Goal: Task Accomplishment & Management: Use online tool/utility

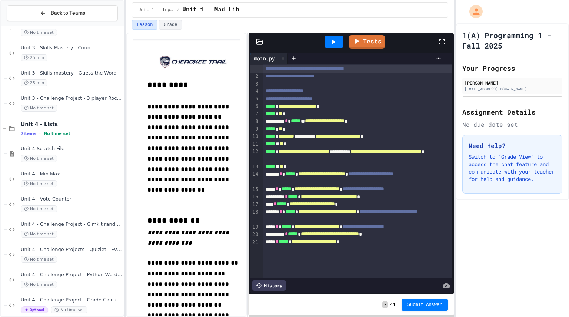
scroll to position [254, 0]
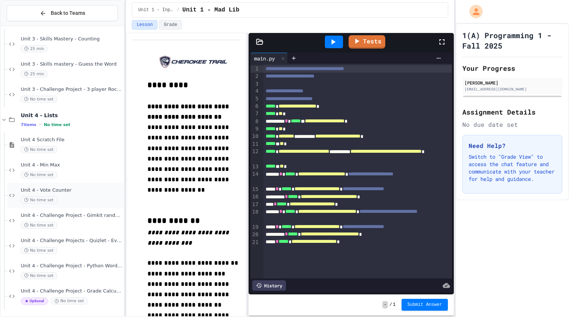
click at [89, 193] on span "Unit 4 - Vote Counter" at bounding box center [72, 190] width 102 height 6
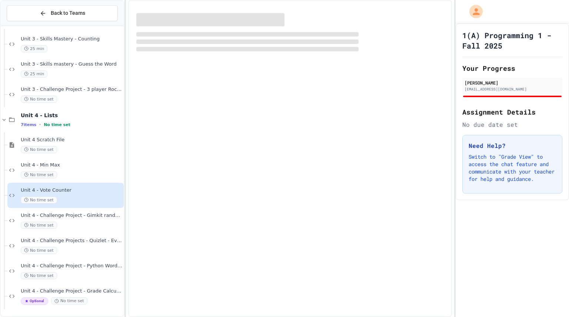
scroll to position [245, 0]
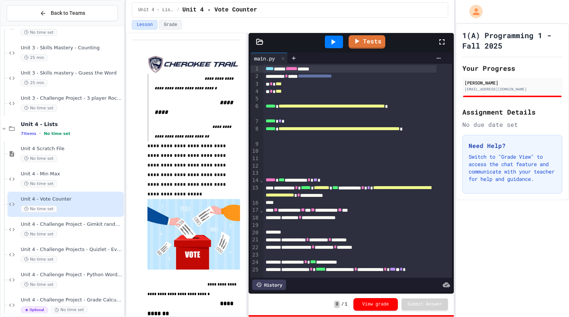
click at [337, 178] on div "**********" at bounding box center [349, 179] width 173 height 7
click at [339, 45] on div at bounding box center [334, 42] width 18 height 13
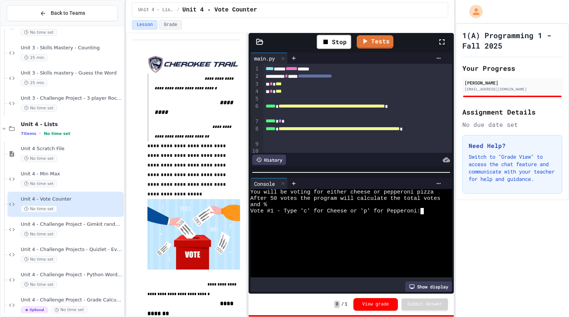
click at [425, 208] on textarea "Terminal input" at bounding box center [425, 211] width 3 height 6
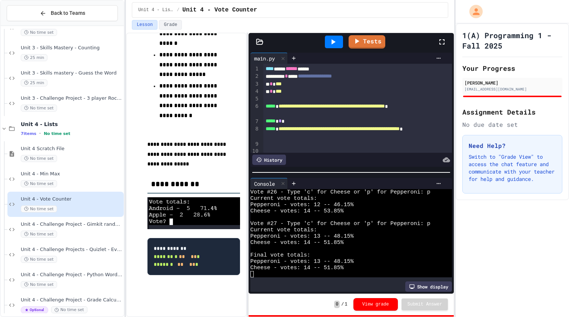
scroll to position [254, 0]
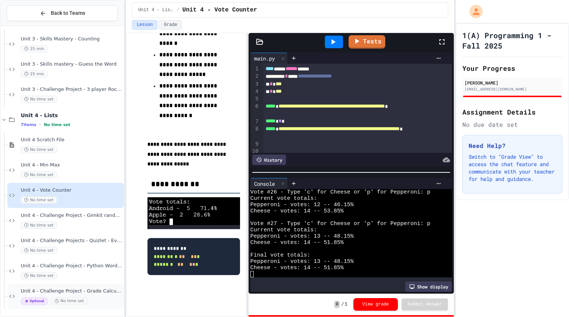
click at [103, 303] on div "Optional No time set" at bounding box center [72, 300] width 102 height 7
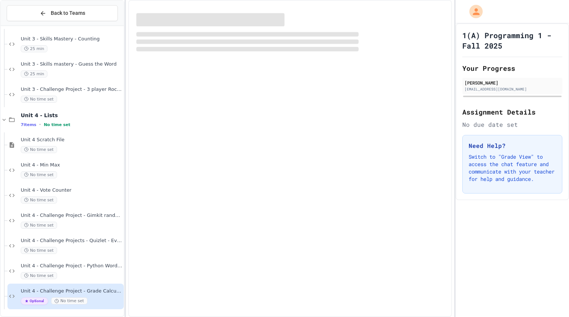
scroll to position [245, 0]
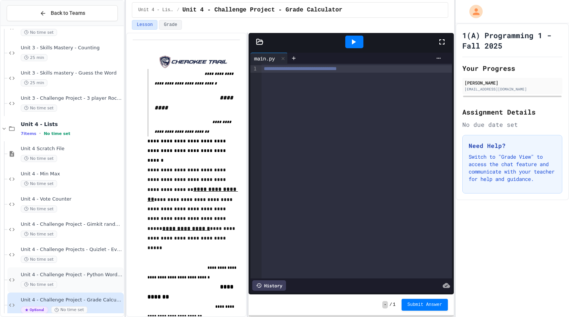
click at [98, 278] on div "Unit 4 - Challenge Project - Python Word Counter No time set" at bounding box center [72, 280] width 102 height 16
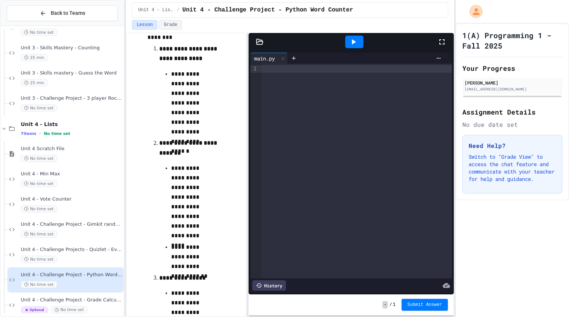
scroll to position [305, 0]
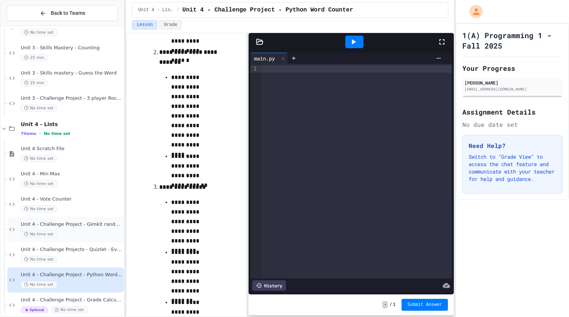
click at [94, 236] on div "No time set" at bounding box center [72, 233] width 102 height 7
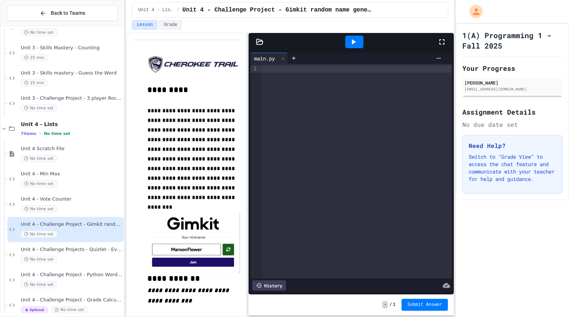
click at [106, 209] on div "No time set" at bounding box center [72, 208] width 102 height 7
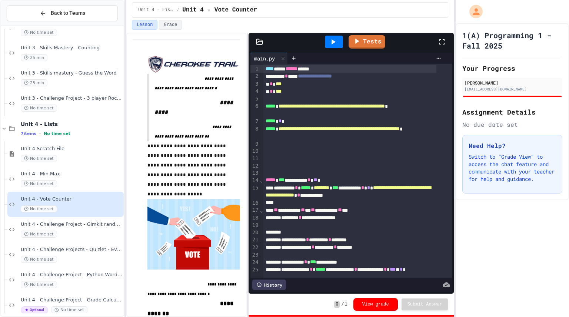
click at [336, 176] on div "**********" at bounding box center [349, 179] width 173 height 7
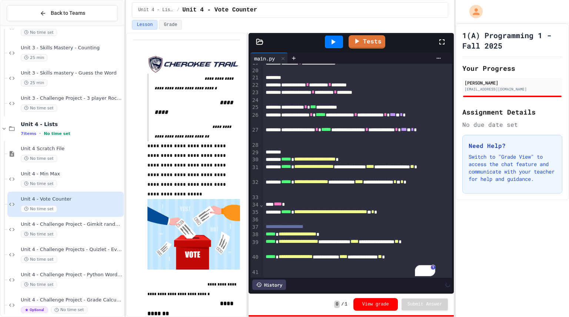
scroll to position [119, 0]
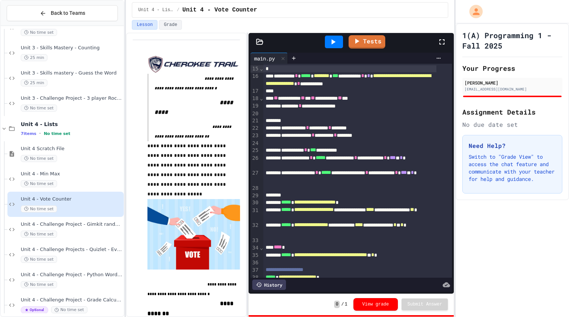
click at [335, 42] on icon at bounding box center [334, 41] width 4 height 5
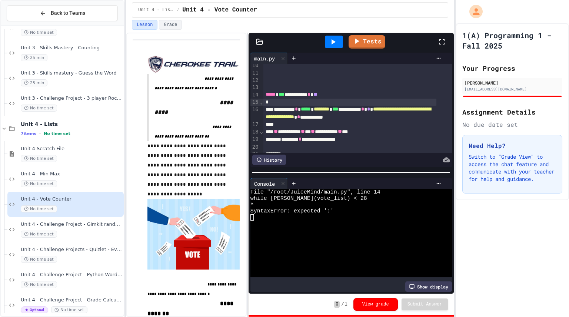
scroll to position [82, 0]
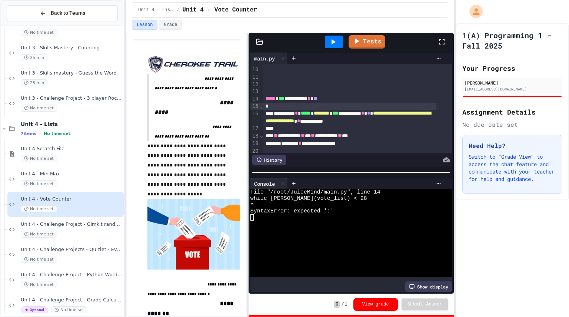
click at [265, 104] on div "*" at bounding box center [349, 106] width 173 height 7
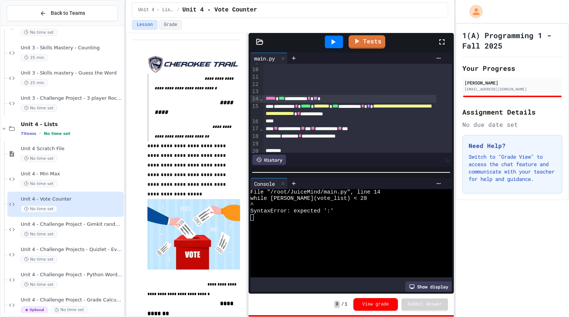
click at [340, 45] on div at bounding box center [334, 42] width 18 height 13
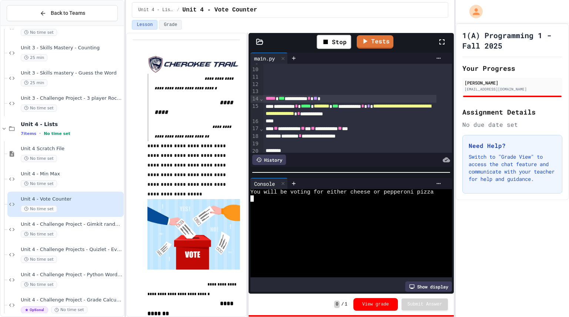
click at [254, 198] on div at bounding box center [345, 198] width 190 height 6
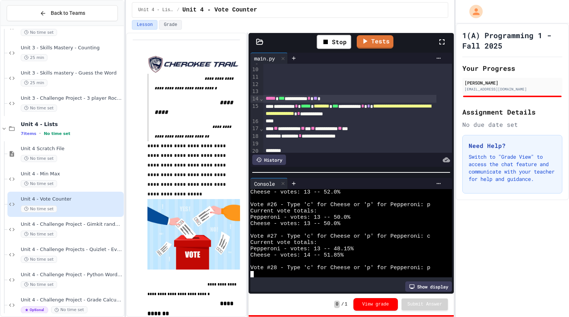
scroll to position [857, 0]
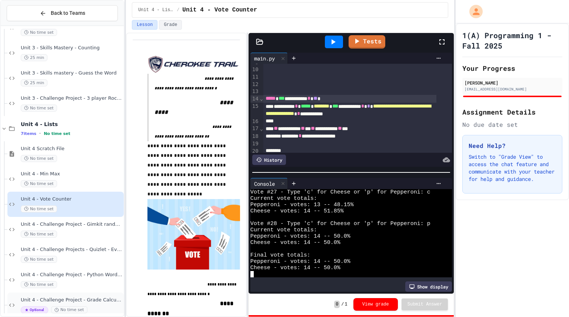
click at [7, 312] on div "Unit 4 - Challenge Project - Grade Calculator Optional No time set" at bounding box center [65, 305] width 116 height 26
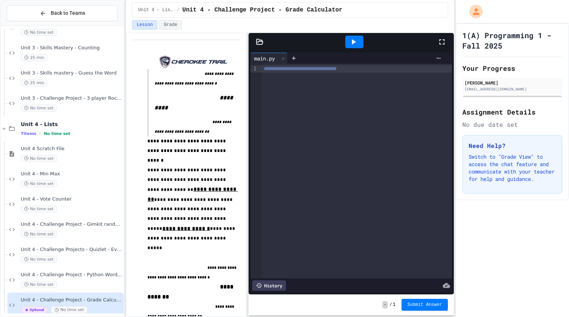
scroll to position [254, 0]
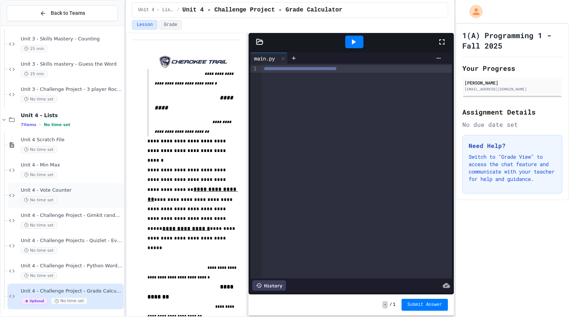
click at [36, 194] on div "Unit 4 - Vote Counter No time set" at bounding box center [72, 195] width 102 height 16
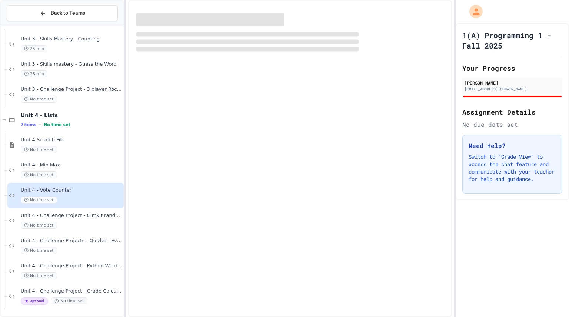
scroll to position [245, 0]
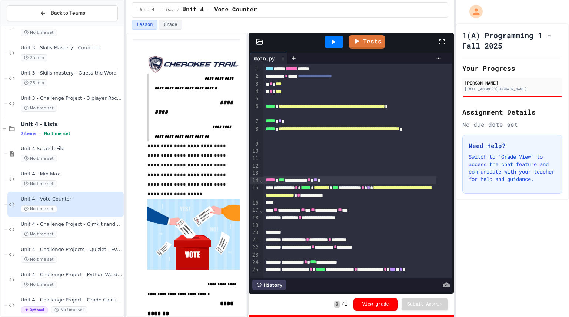
click at [318, 181] on span "**" at bounding box center [315, 179] width 4 height 5
click at [335, 41] on icon at bounding box center [333, 41] width 9 height 9
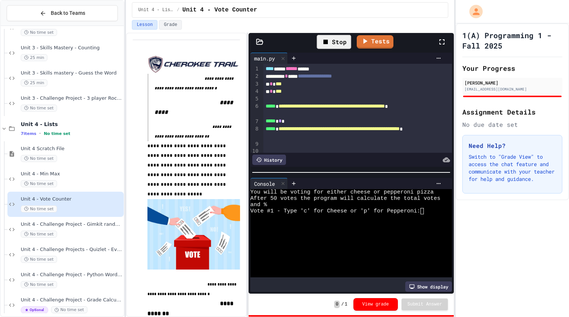
click at [424, 205] on div "and %" at bounding box center [345, 205] width 190 height 6
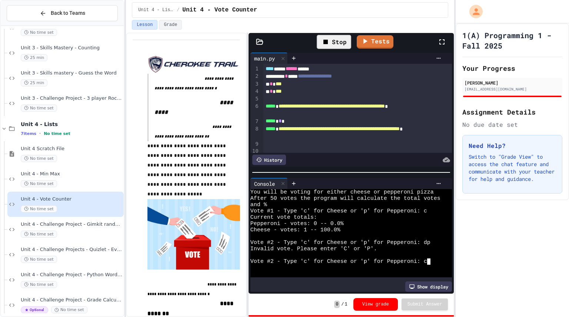
scroll to position [19, 0]
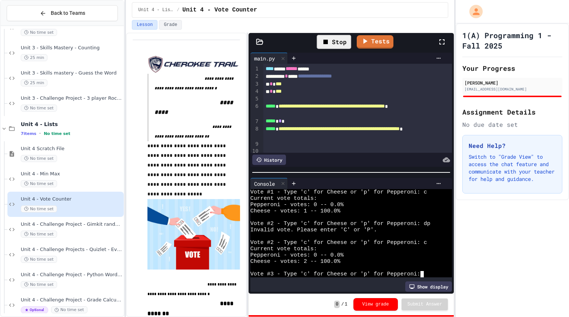
type textarea "*"
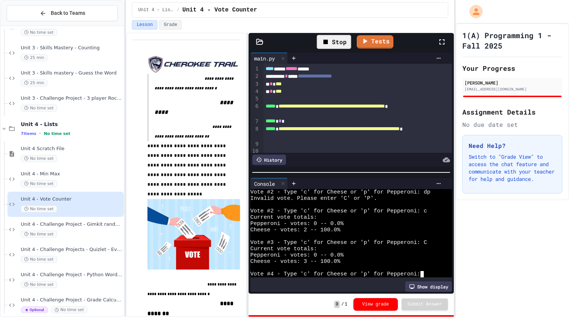
type textarea "*"
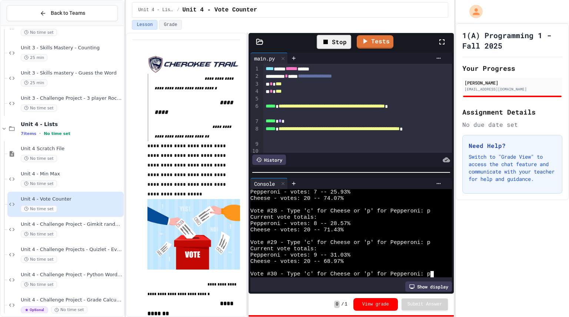
scroll to position [1014, 0]
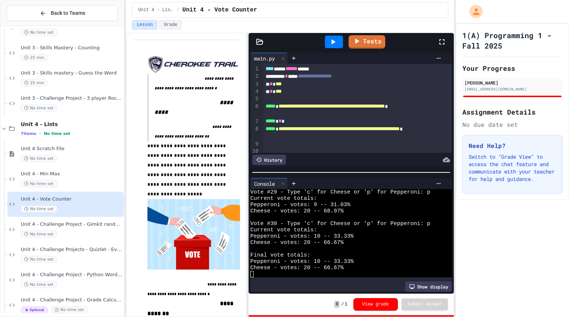
click at [335, 41] on icon at bounding box center [334, 41] width 4 height 5
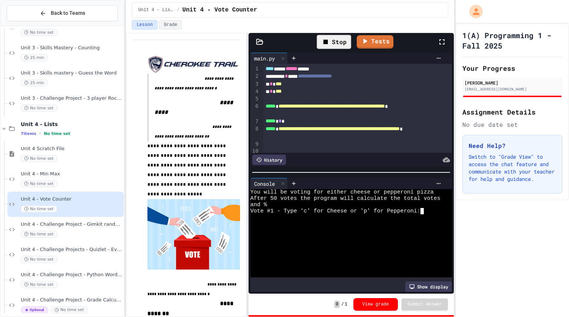
click at [426, 210] on textarea "Terminal input" at bounding box center [425, 211] width 3 height 6
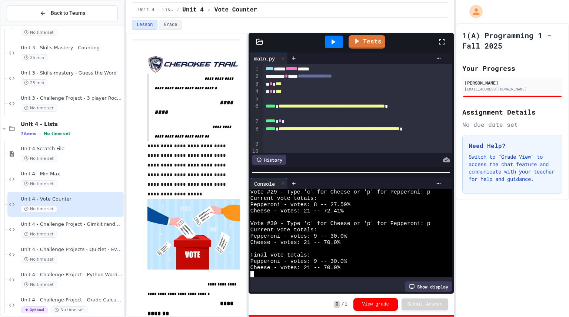
click at [278, 161] on div "History" at bounding box center [269, 159] width 34 height 10
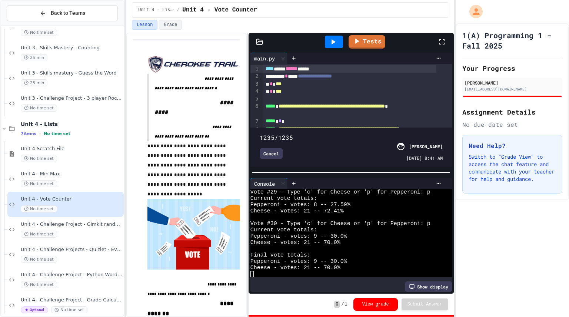
click at [439, 47] on div at bounding box center [446, 42] width 16 height 20
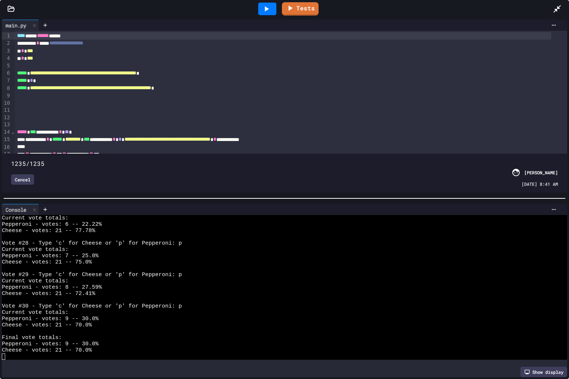
scroll to position [191, 0]
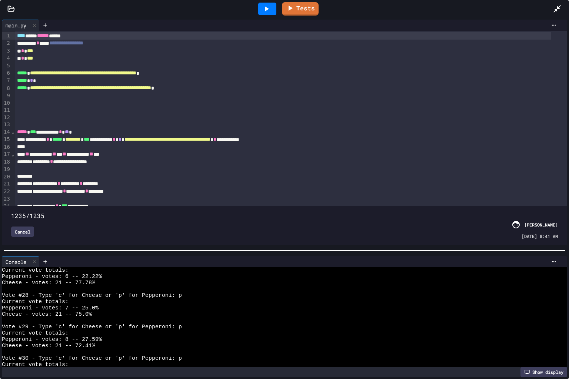
click at [393, 247] on div at bounding box center [284, 250] width 569 height 7
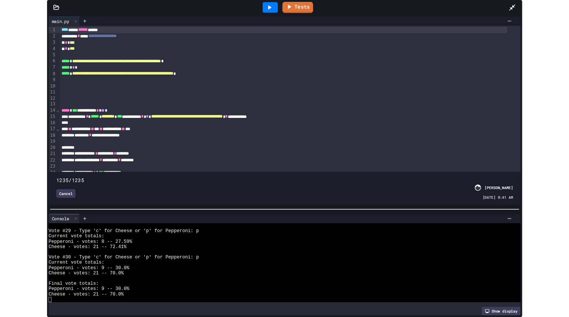
scroll to position [888, 0]
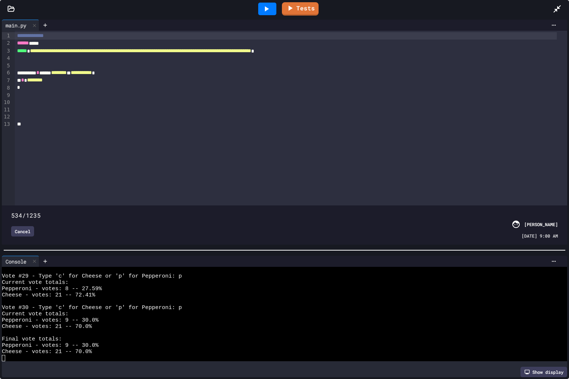
drag, startPoint x: 551, startPoint y: 198, endPoint x: 250, endPoint y: 173, distance: 301.2
click at [250, 173] on div "**********" at bounding box center [284, 138] width 565 height 214
drag, startPoint x: 249, startPoint y: 200, endPoint x: 290, endPoint y: 205, distance: 41.7
click at [11, 211] on span at bounding box center [11, 211] width 0 height 0
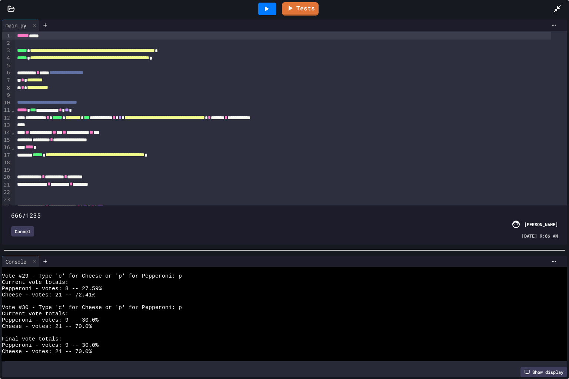
click at [303, 211] on span at bounding box center [284, 211] width 547 height 0
click at [291, 211] on span at bounding box center [284, 211] width 547 height 0
click at [312, 211] on span at bounding box center [284, 211] width 547 height 0
click at [288, 207] on div "686/1235 Cancel [PERSON_NAME] [DATE] 9:08 AM" at bounding box center [285, 225] width 562 height 36
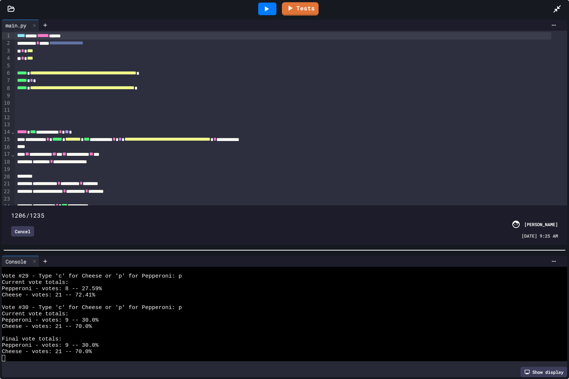
type input "****"
drag, startPoint x: 310, startPoint y: 201, endPoint x: 556, endPoint y: 204, distance: 246.0
click at [11, 211] on span at bounding box center [11, 211] width 0 height 0
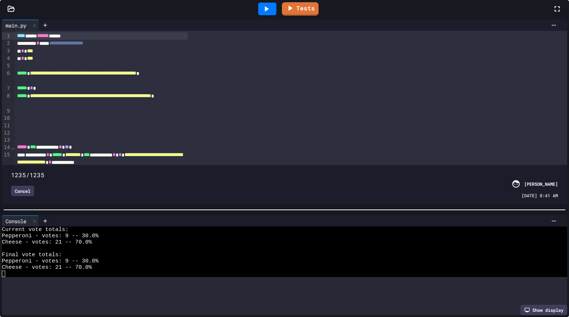
scroll to position [938, 0]
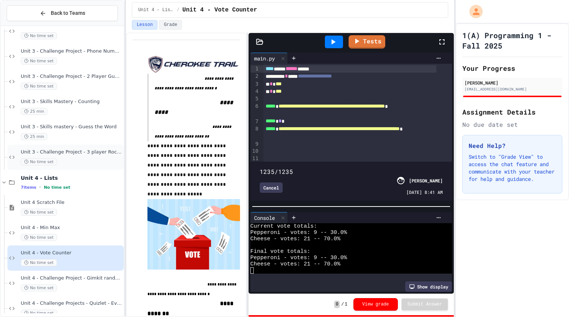
click at [36, 167] on div "Unit 3 - Challenge Project - 3 player Rock Paper Scissors No time set" at bounding box center [65, 156] width 116 height 25
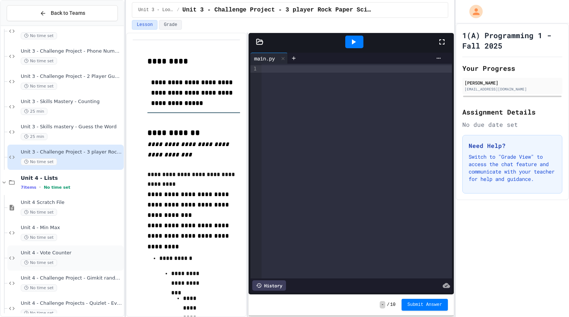
click at [60, 267] on div "Unit 4 - Vote Counter No time set" at bounding box center [65, 257] width 116 height 25
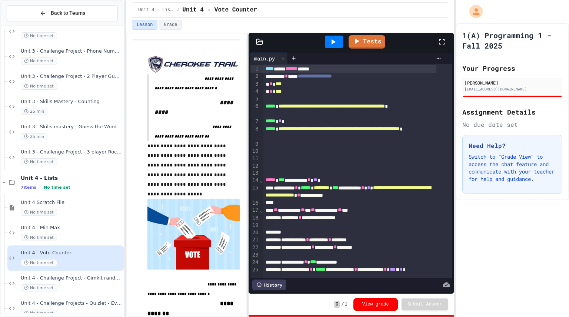
click at [328, 45] on div at bounding box center [334, 42] width 18 height 13
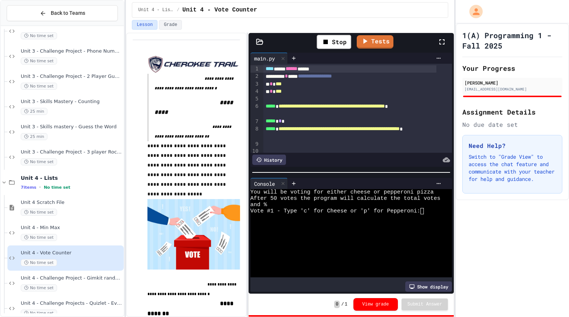
click at [426, 210] on textarea "Terminal input" at bounding box center [425, 211] width 3 height 6
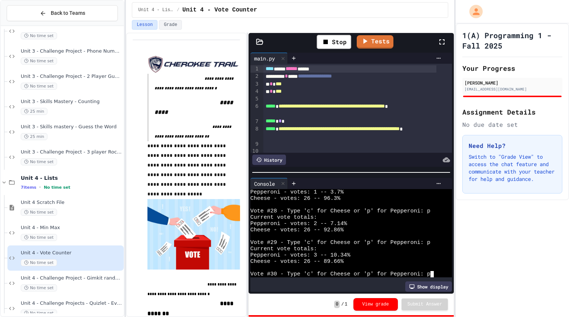
scroll to position [1184, 0]
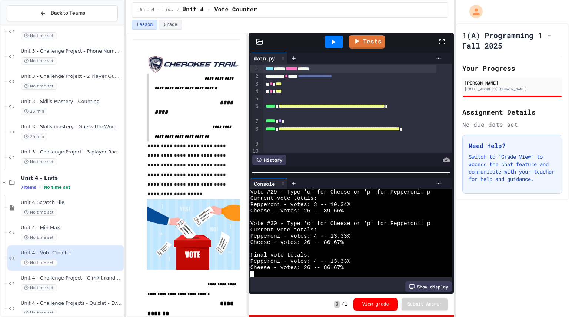
click at [388, 308] on button "View grade" at bounding box center [375, 304] width 44 height 13
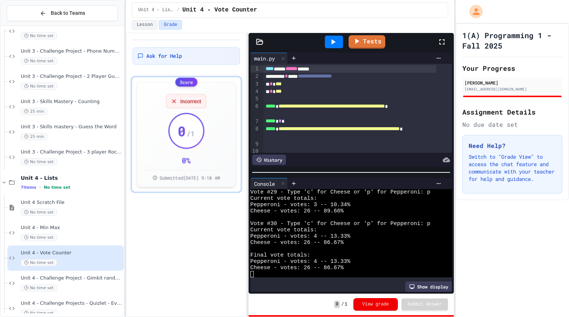
click at [382, 304] on button "View grade" at bounding box center [375, 304] width 44 height 13
click at [157, 150] on div "Incorrect 0 / 1 0 % Submitted [DATE] 9:18 AM" at bounding box center [186, 134] width 86 height 92
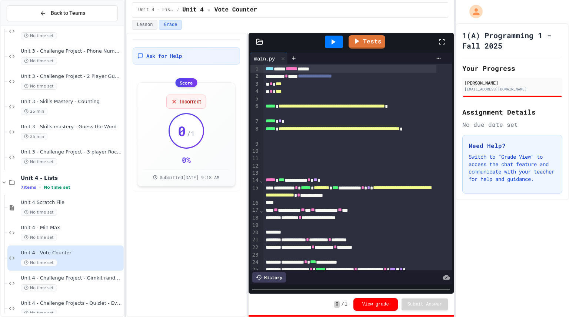
click at [369, 316] on html "We are updating our servers at 9:30PM EST [DATE]. [PERSON_NAME] should continue…" at bounding box center [284, 158] width 569 height 317
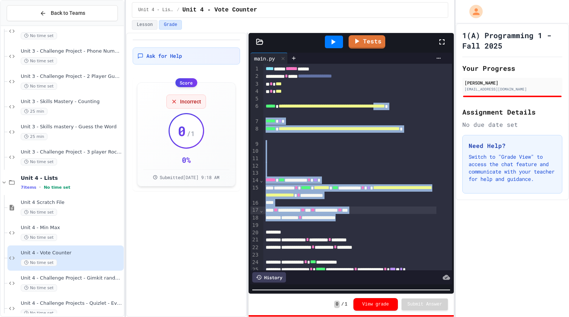
drag, startPoint x: 441, startPoint y: 103, endPoint x: 425, endPoint y: 217, distance: 114.9
click at [425, 217] on div "**********" at bounding box center [351, 167] width 202 height 206
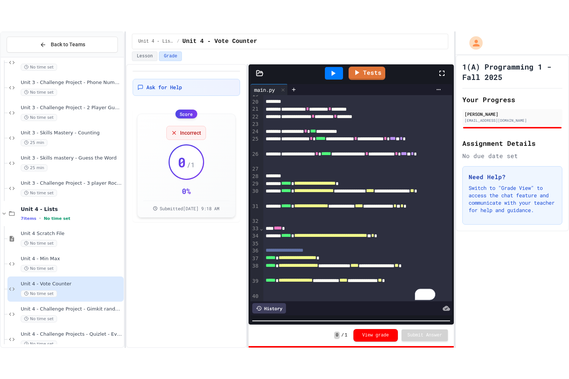
scroll to position [173, 0]
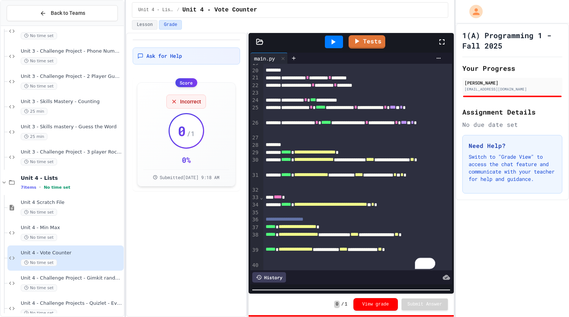
click at [441, 36] on div at bounding box center [446, 42] width 16 height 20
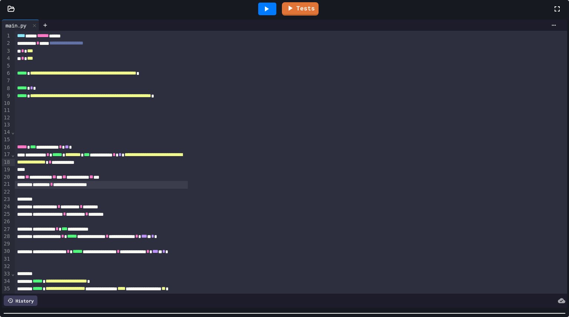
scroll to position [1266, 0]
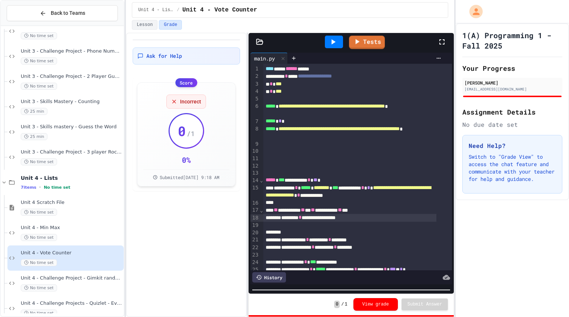
click at [335, 40] on icon at bounding box center [333, 41] width 9 height 9
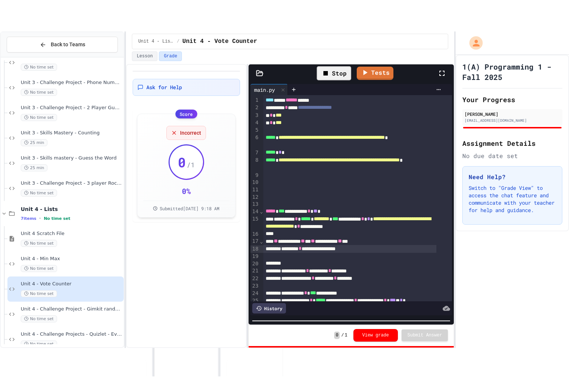
scroll to position [19, 0]
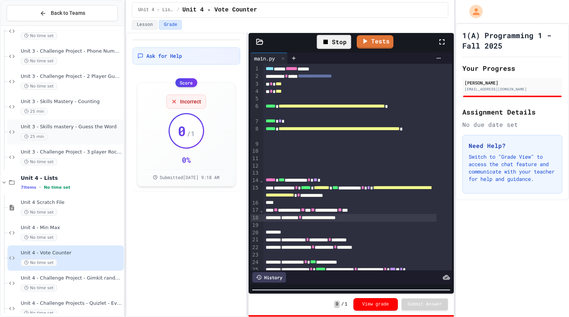
click at [97, 129] on span "Unit 3 - Skills mastery - Guess the Word" at bounding box center [72, 127] width 102 height 6
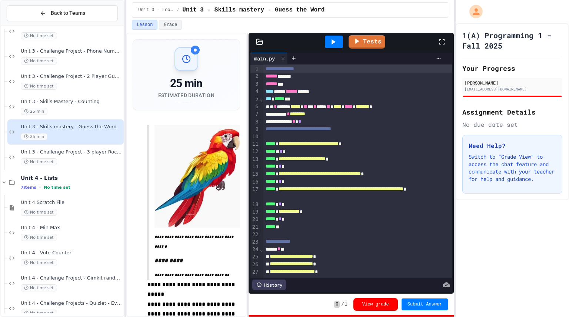
click at [445, 42] on icon at bounding box center [442, 41] width 9 height 9
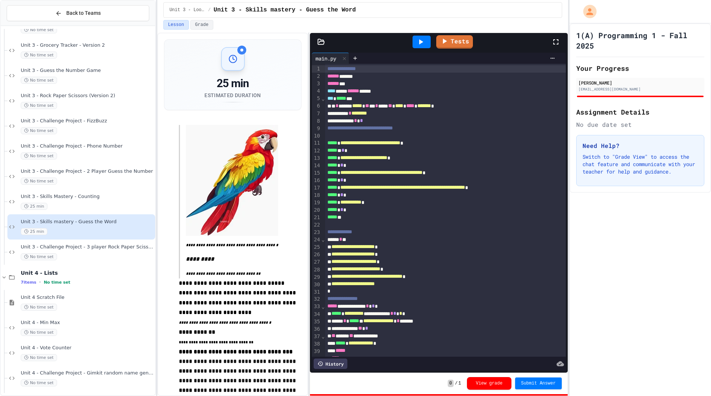
click at [422, 43] on icon at bounding box center [420, 41] width 9 height 9
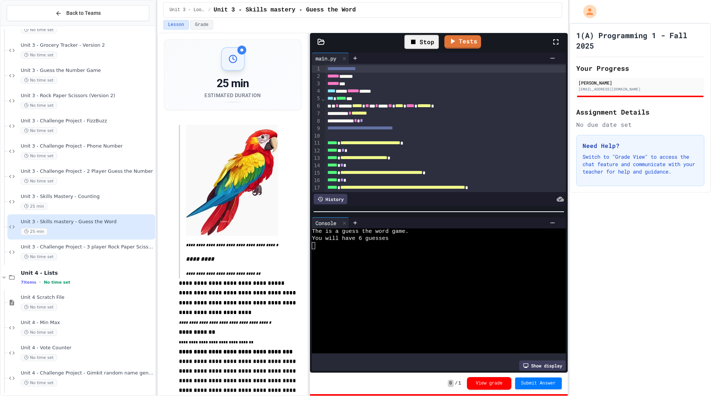
click at [557, 41] on icon at bounding box center [556, 41] width 9 height 9
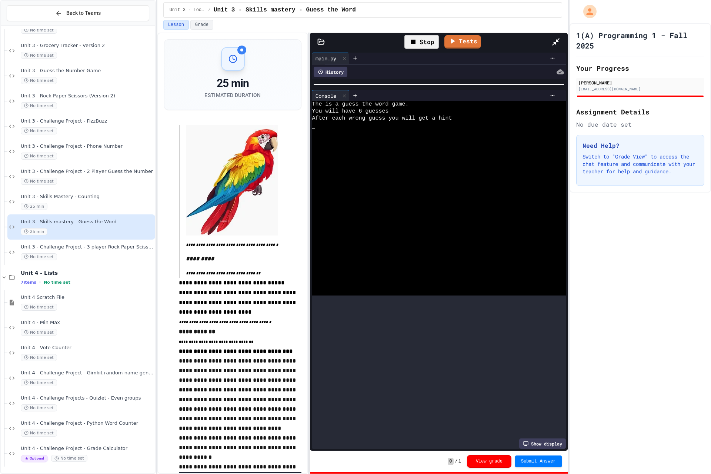
click at [437, 51] on div "**********" at bounding box center [438, 251] width 257 height 400
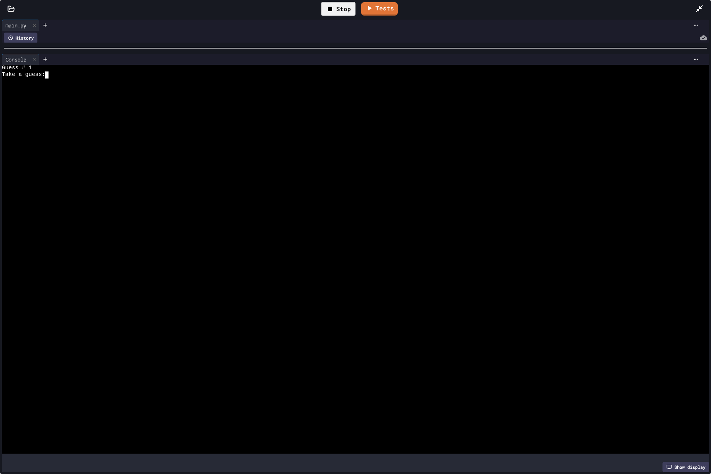
click at [50, 75] on textarea "Terminal input" at bounding box center [50, 75] width 3 height 7
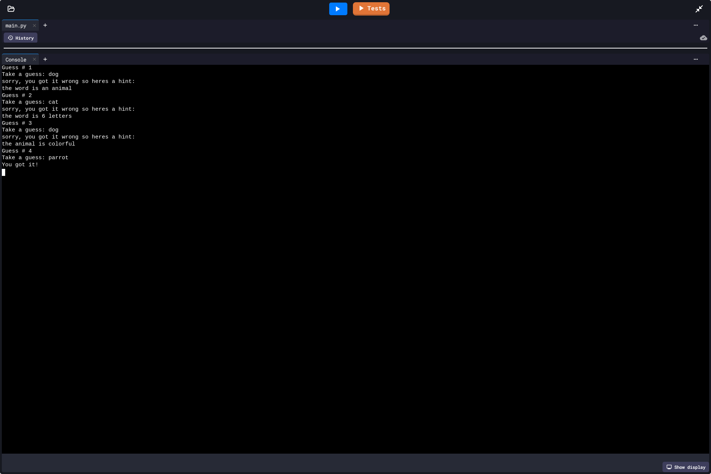
click at [82, 173] on div at bounding box center [349, 172] width 694 height 7
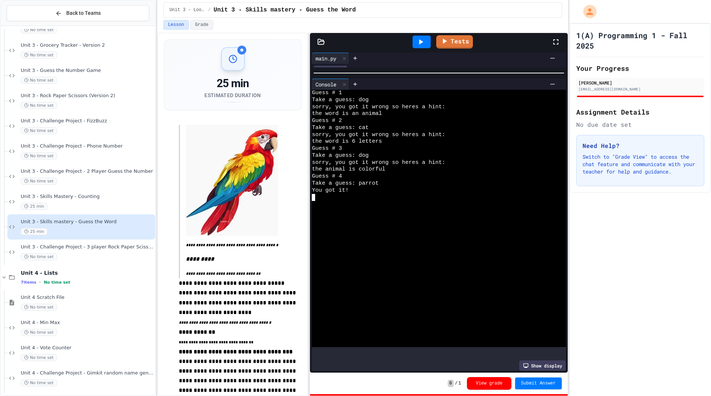
click at [423, 41] on icon at bounding box center [420, 41] width 9 height 9
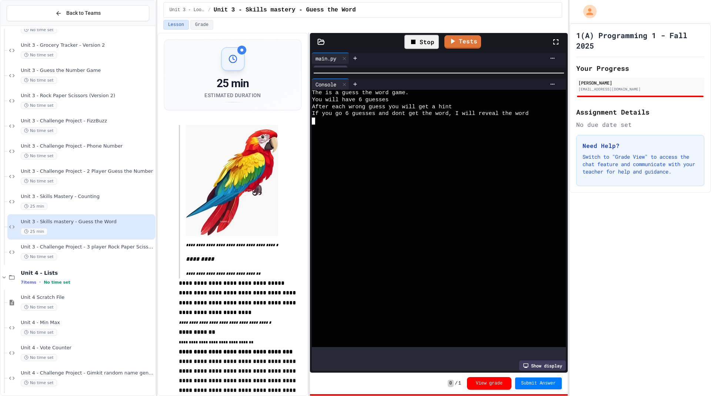
click at [325, 130] on div at bounding box center [430, 127] width 237 height 7
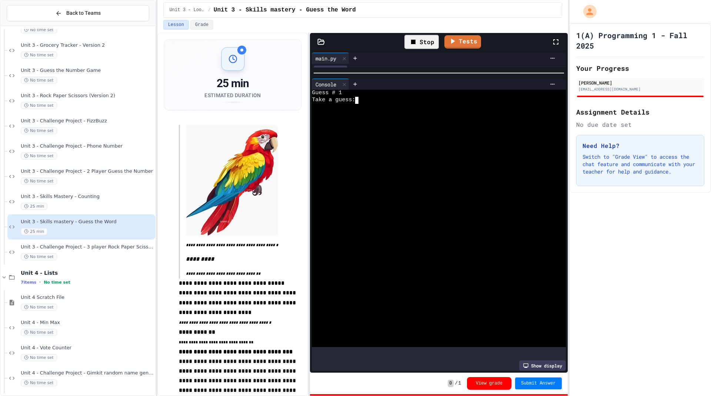
click at [360, 99] on textarea "Terminal input" at bounding box center [360, 100] width 3 height 7
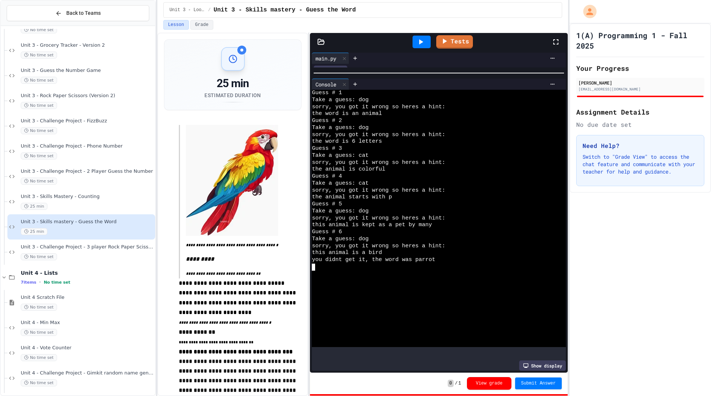
click at [423, 40] on icon at bounding box center [420, 41] width 9 height 9
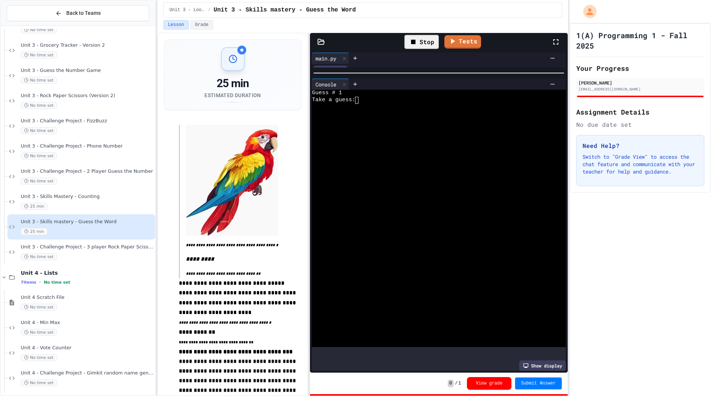
click at [359, 103] on textarea "Terminal input" at bounding box center [360, 100] width 3 height 7
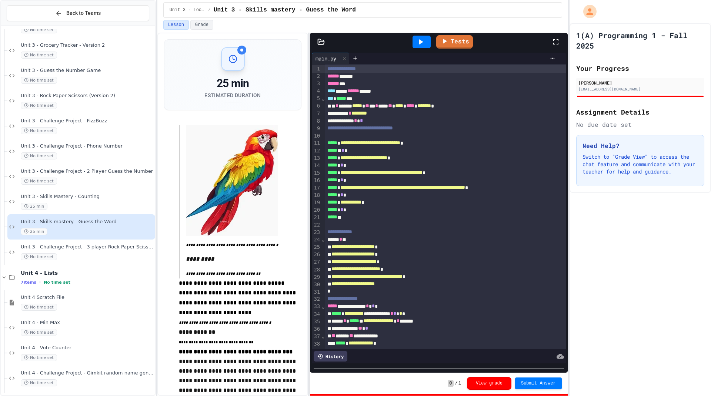
click at [496, 316] on html "We are updating our servers at 9:30PM EST [DATE]. [PERSON_NAME] should continue…" at bounding box center [355, 198] width 711 height 396
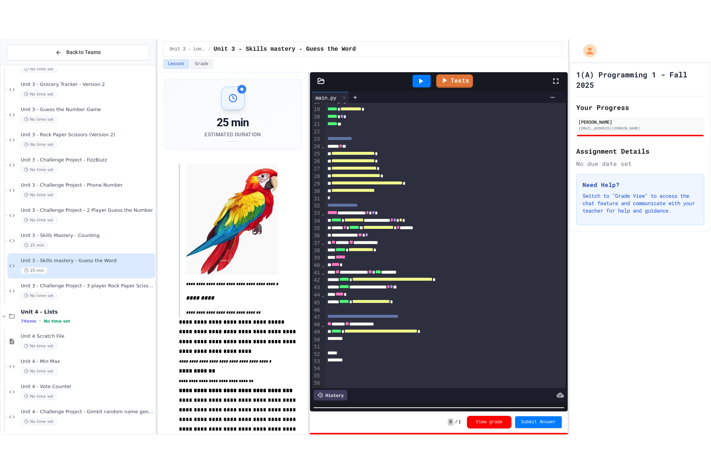
scroll to position [126, 0]
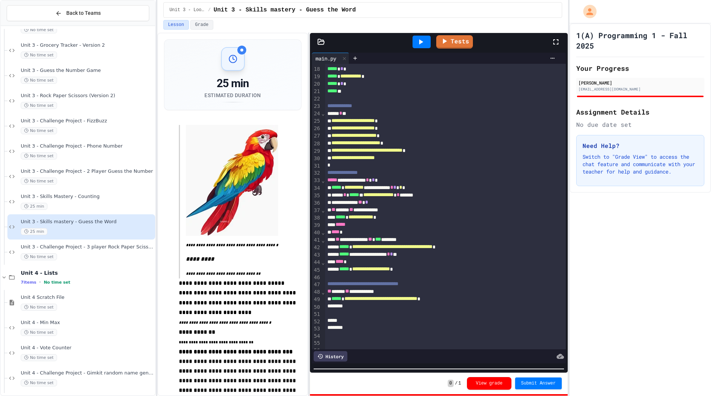
click at [556, 44] on icon at bounding box center [556, 41] width 9 height 9
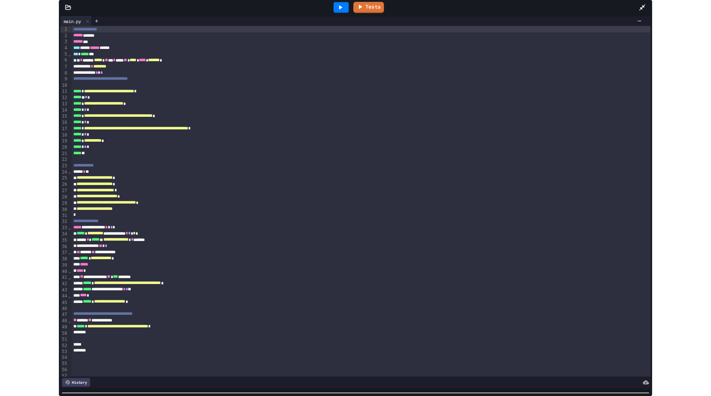
scroll to position [0, 0]
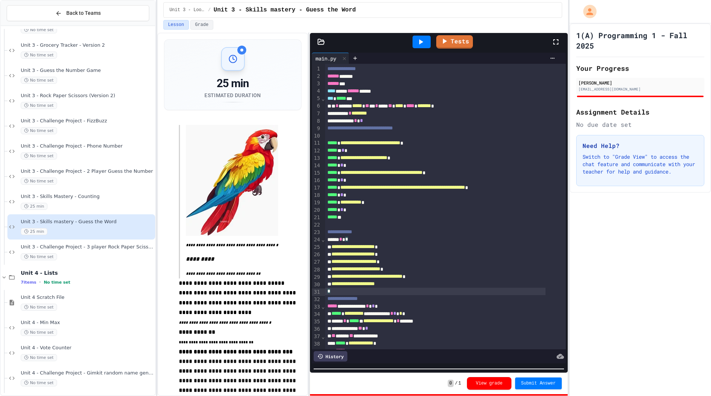
drag, startPoint x: 410, startPoint y: 364, endPoint x: 405, endPoint y: 296, distance: 68.0
click at [405, 296] on div "**********" at bounding box center [438, 212] width 257 height 322
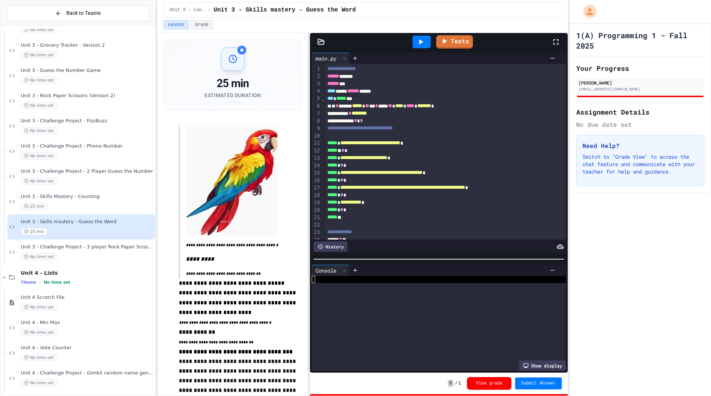
click at [348, 0] on html "We are updating our servers at 9:30PM EST [DATE]. [PERSON_NAME] should continue…" at bounding box center [355, 198] width 711 height 396
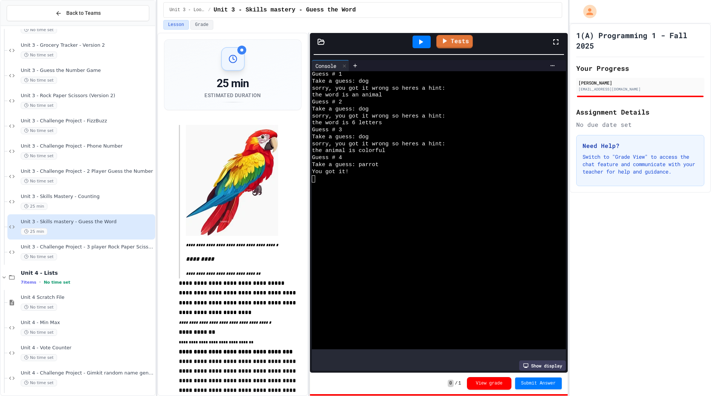
click at [417, 39] on icon at bounding box center [420, 41] width 9 height 9
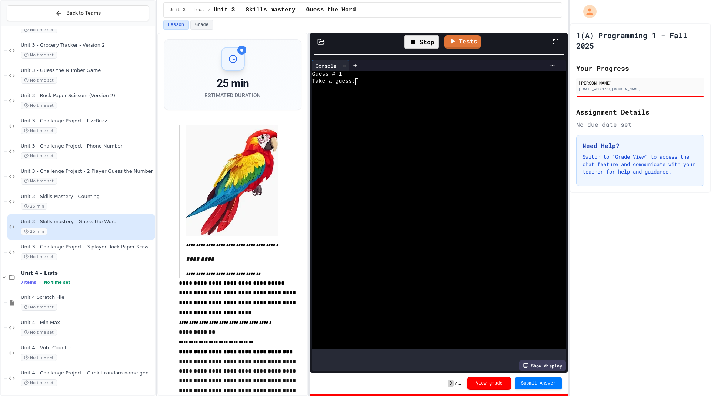
click at [362, 84] on textarea "Terminal input" at bounding box center [360, 81] width 3 height 7
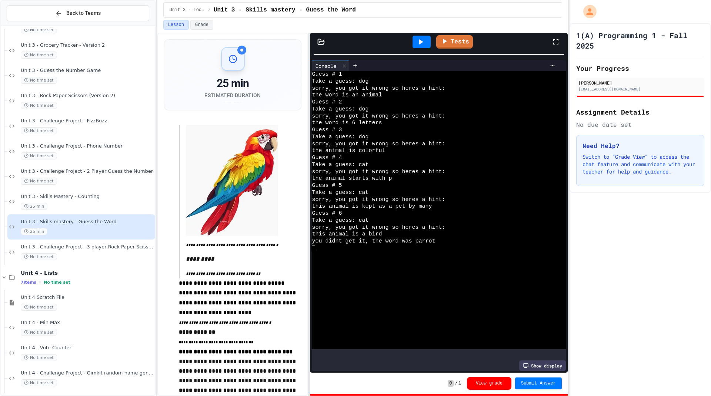
click at [558, 38] on icon at bounding box center [556, 41] width 9 height 9
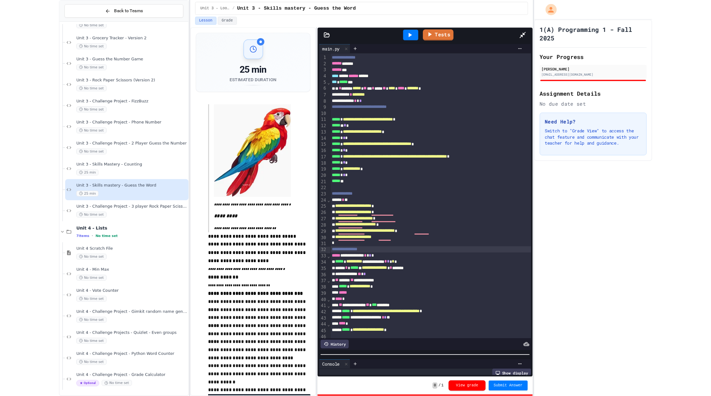
scroll to position [173, 0]
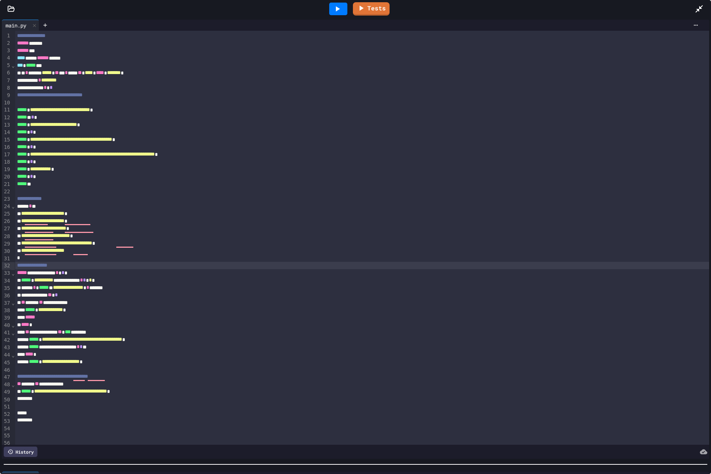
click at [569, 316] on div "**********" at bounding box center [355, 246] width 711 height 456
